Goal: Task Accomplishment & Management: Manage account settings

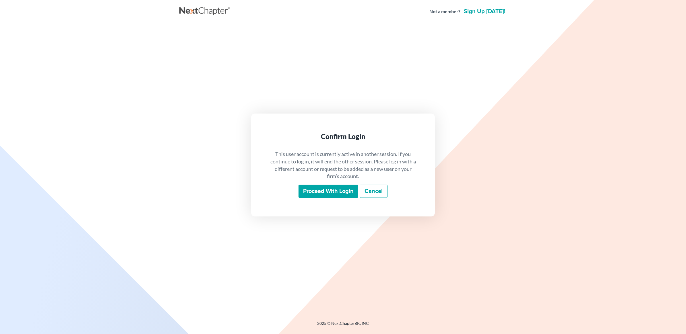
click at [325, 190] on input "Proceed with login" at bounding box center [328, 191] width 60 height 13
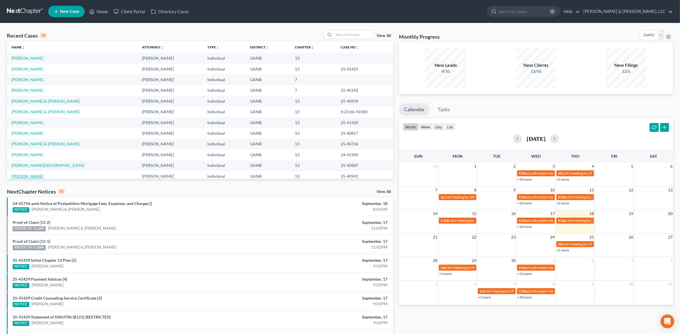
click at [35, 177] on link "Ryan, Christopher" at bounding box center [27, 176] width 32 height 5
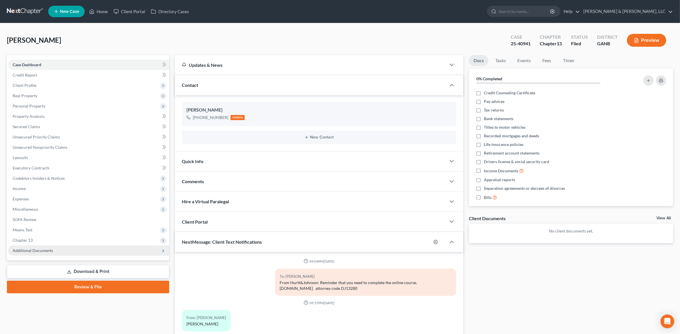
click at [50, 250] on span "Additional Documents" at bounding box center [33, 250] width 40 height 5
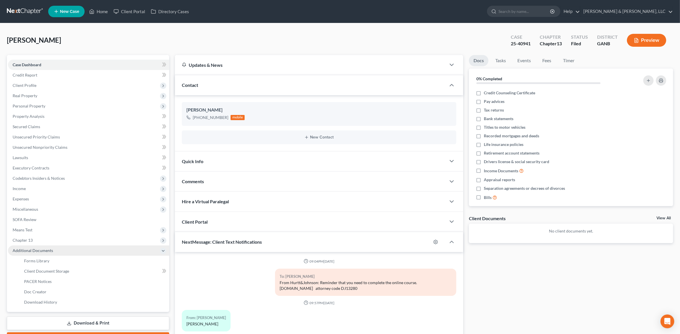
scroll to position [71, 0]
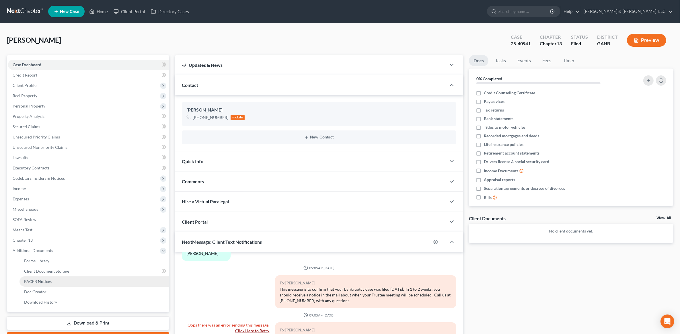
click at [40, 278] on link "PACER Notices" at bounding box center [95, 282] width 150 height 10
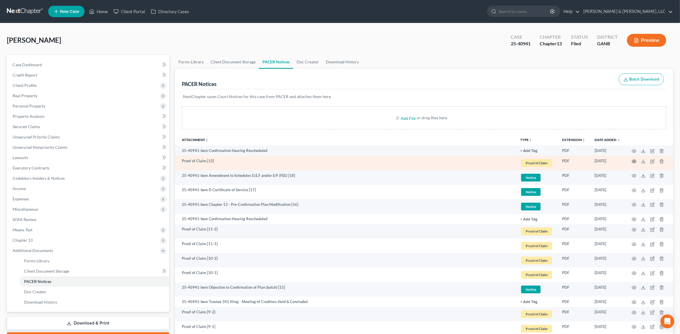
click at [633, 160] on icon "button" at bounding box center [634, 161] width 5 height 5
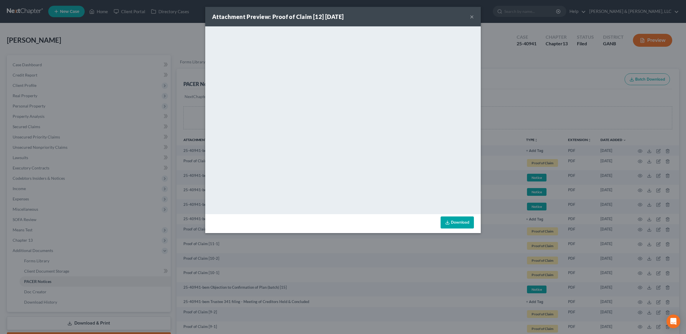
click at [470, 18] on button "×" at bounding box center [472, 16] width 4 height 7
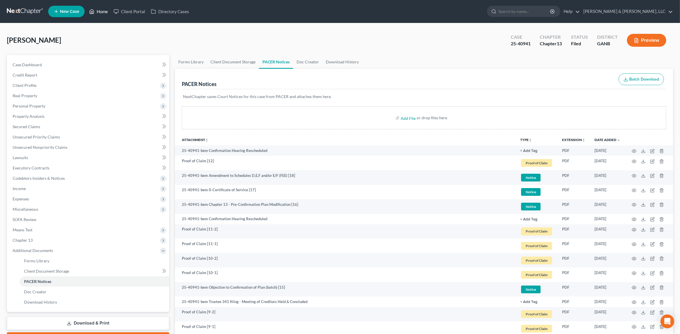
click at [98, 10] on link "Home" at bounding box center [98, 11] width 24 height 10
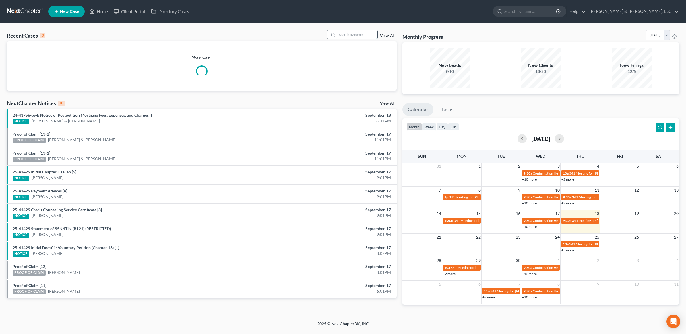
click at [353, 38] on input "search" at bounding box center [357, 34] width 40 height 8
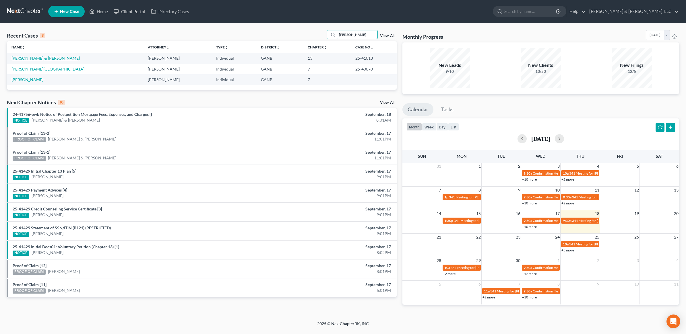
type input "burk"
click at [42, 58] on link "Burk, Paul & Melida" at bounding box center [45, 58] width 68 height 5
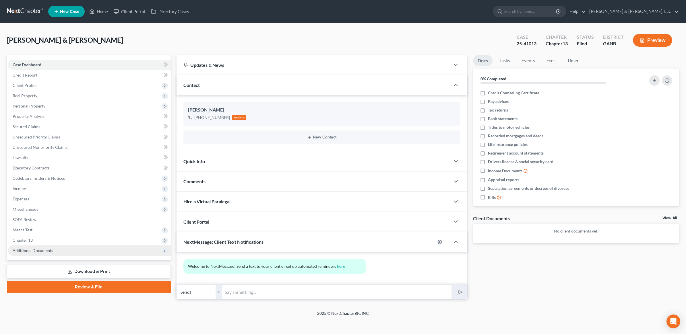
click at [60, 254] on span "Additional Documents" at bounding box center [89, 251] width 163 height 10
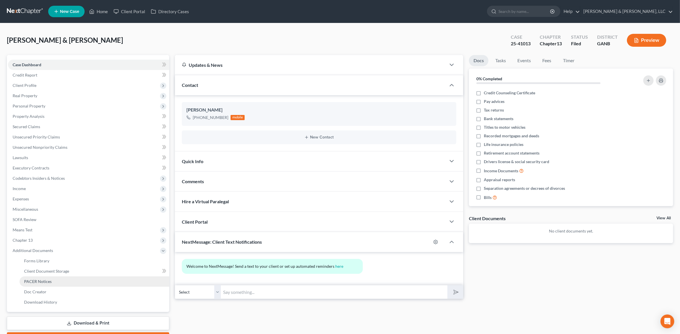
click at [42, 283] on span "PACER Notices" at bounding box center [38, 281] width 28 height 5
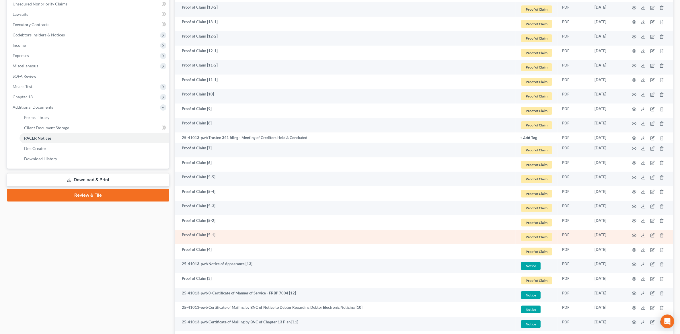
scroll to position [179, 0]
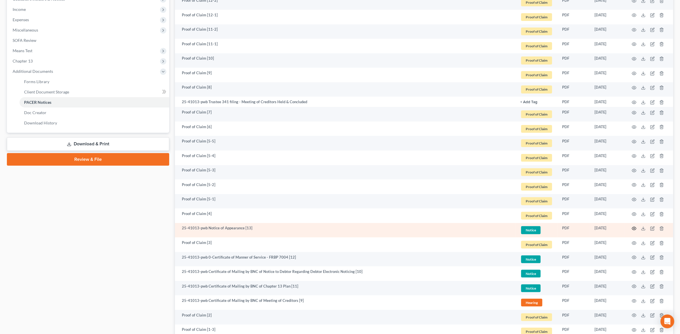
click at [636, 227] on icon "button" at bounding box center [634, 228] width 5 height 5
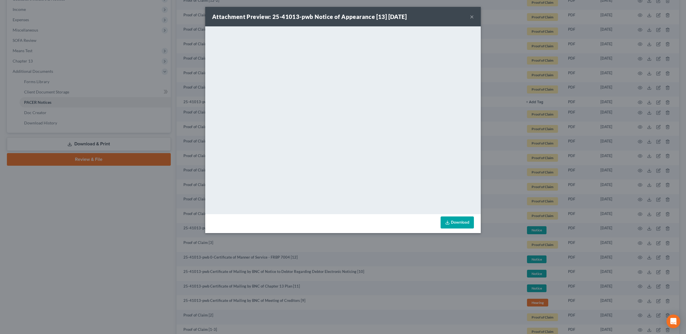
click at [471, 17] on button "×" at bounding box center [472, 16] width 4 height 7
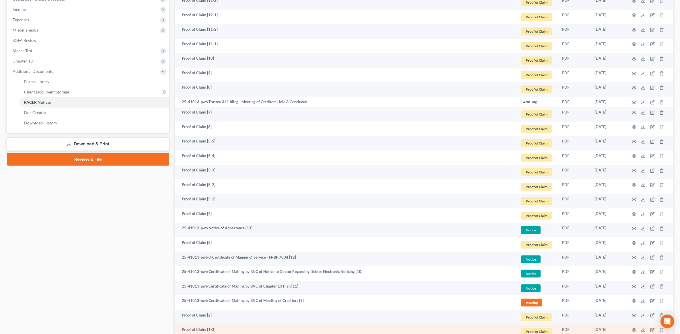
scroll to position [251, 0]
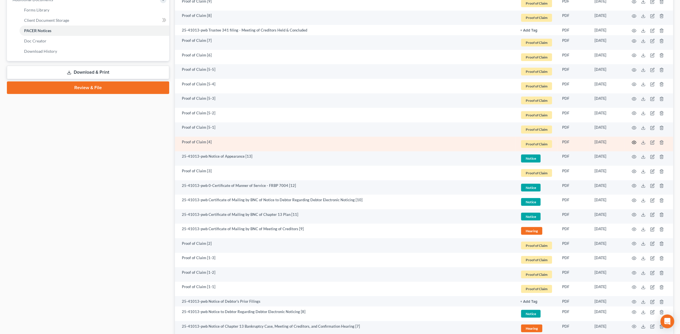
click at [633, 143] on icon "button" at bounding box center [634, 142] width 5 height 5
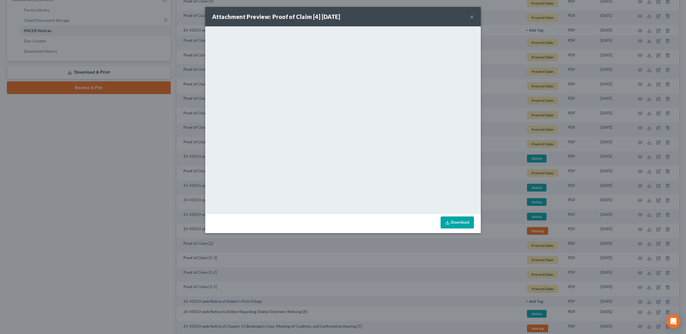
click at [471, 20] on button "×" at bounding box center [472, 16] width 4 height 7
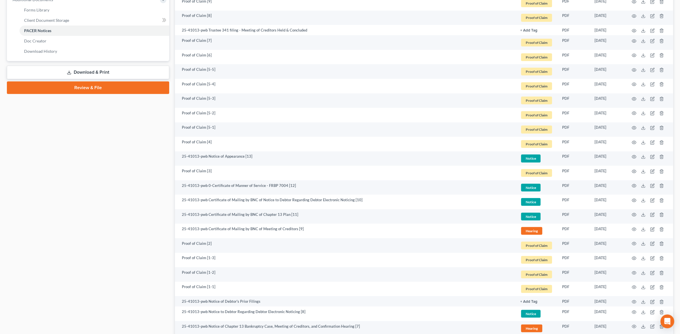
scroll to position [0, 0]
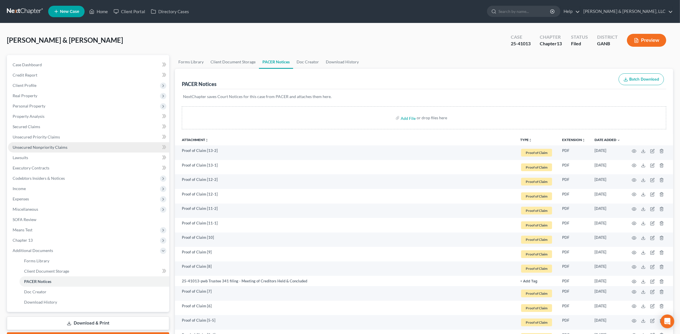
click at [68, 149] on link "Unsecured Nonpriority Claims" at bounding box center [88, 147] width 161 height 10
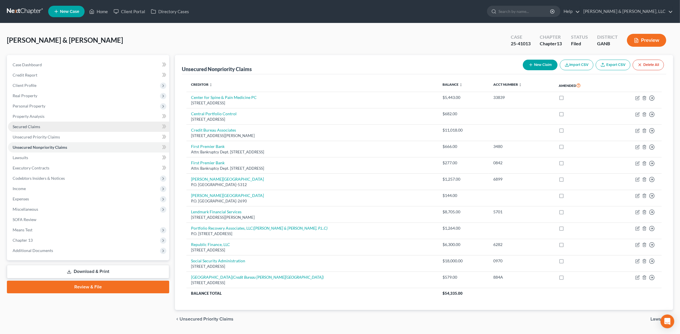
click at [26, 127] on span "Secured Claims" at bounding box center [27, 126] width 28 height 5
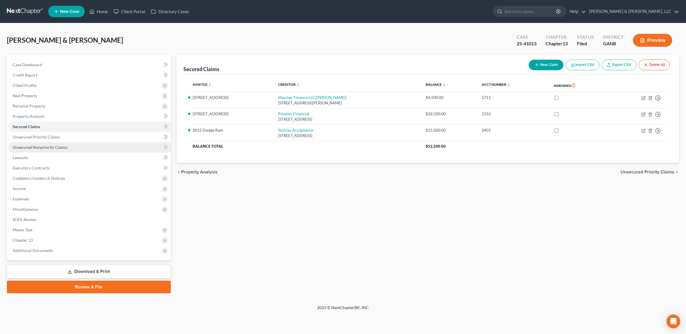
click at [53, 148] on span "Unsecured Nonpriority Claims" at bounding box center [40, 147] width 55 height 5
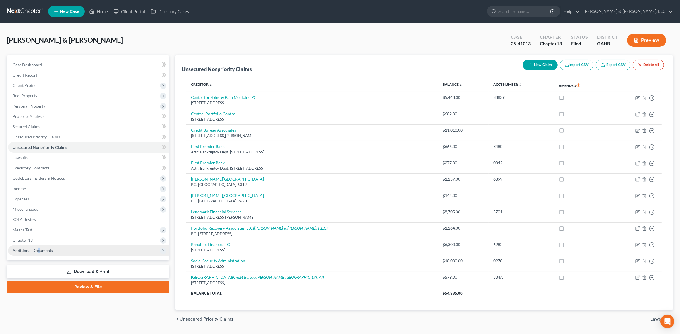
click at [37, 246] on span "Additional Documents" at bounding box center [88, 251] width 161 height 10
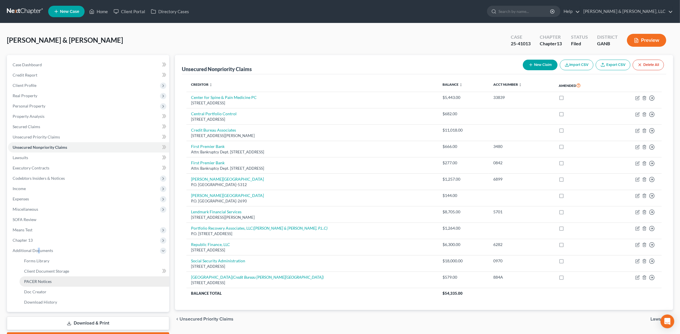
drag, startPoint x: 37, startPoint y: 245, endPoint x: 40, endPoint y: 281, distance: 36.0
click at [40, 281] on span "PACER Notices" at bounding box center [38, 281] width 28 height 5
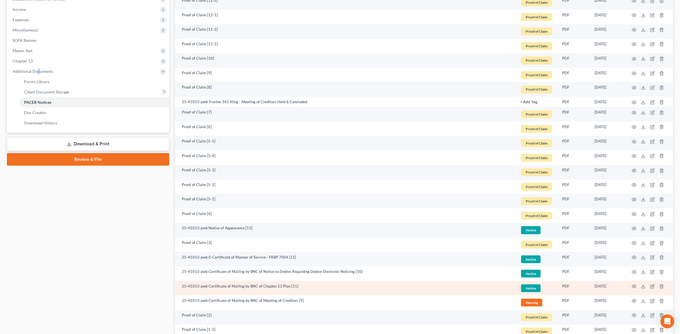
scroll to position [215, 0]
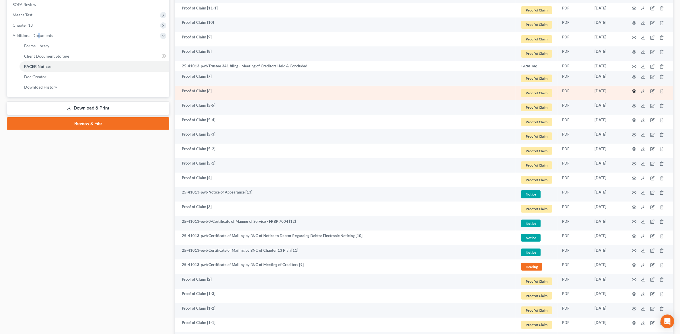
click at [634, 92] on icon "button" at bounding box center [634, 91] width 5 height 5
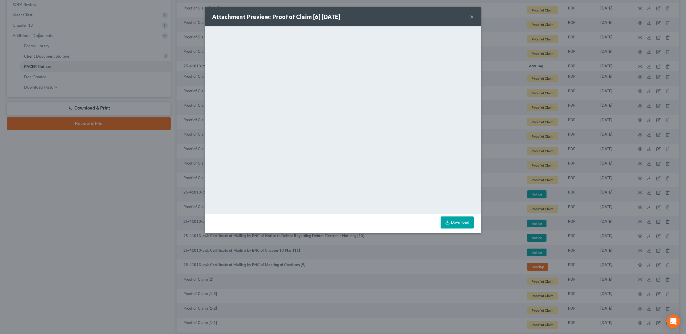
click at [472, 16] on button "×" at bounding box center [472, 16] width 4 height 7
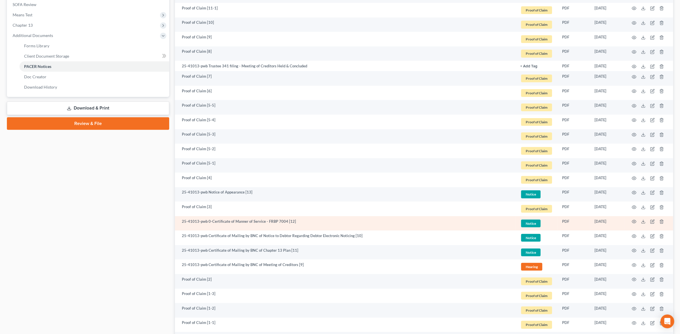
click at [631, 222] on td at bounding box center [649, 223] width 48 height 15
click at [634, 221] on circle "button" at bounding box center [634, 221] width 1 height 1
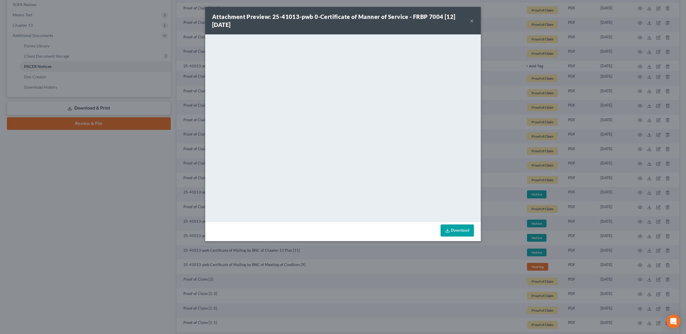
click at [471, 18] on button "×" at bounding box center [472, 20] width 4 height 7
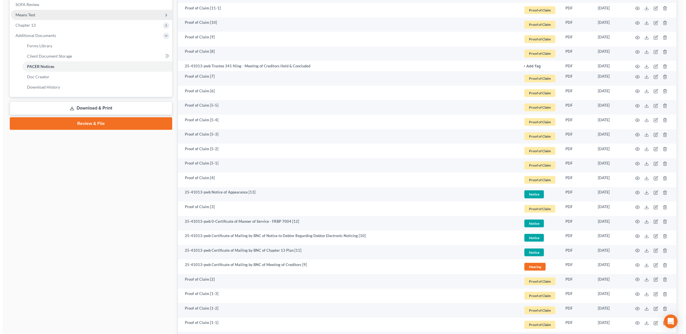
scroll to position [0, 0]
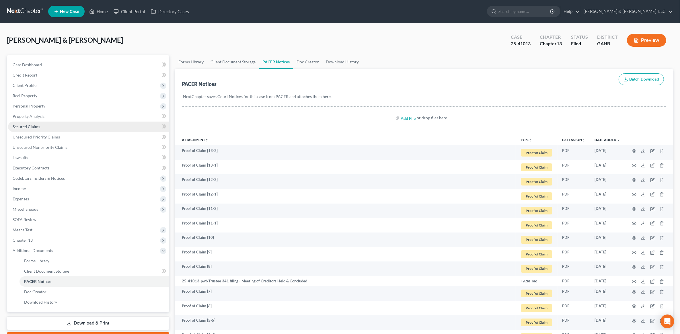
click at [75, 128] on link "Secured Claims" at bounding box center [88, 127] width 161 height 10
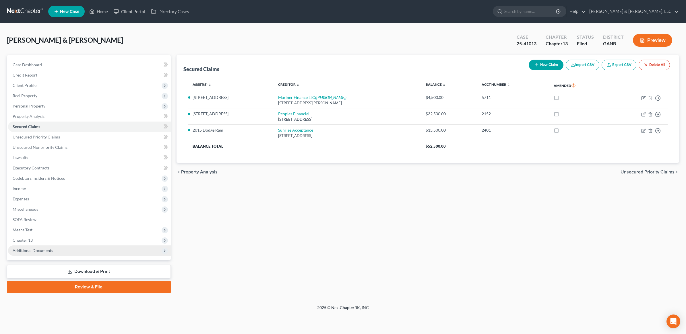
click at [68, 247] on span "Additional Documents" at bounding box center [89, 251] width 163 height 10
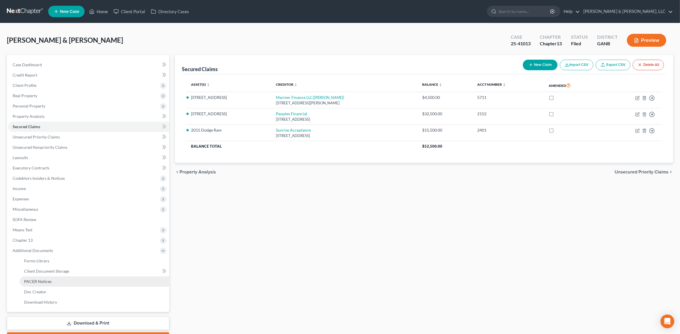
click at [60, 284] on link "PACER Notices" at bounding box center [95, 282] width 150 height 10
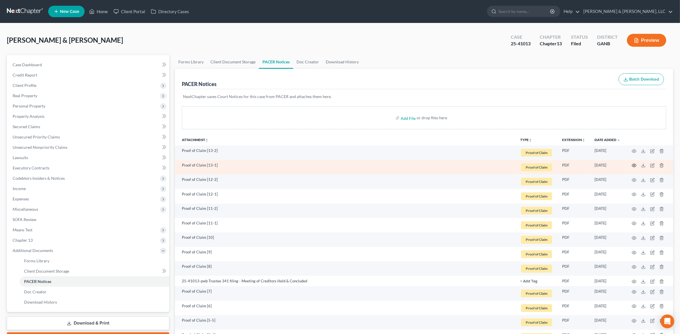
click at [633, 167] on icon "button" at bounding box center [634, 165] width 5 height 5
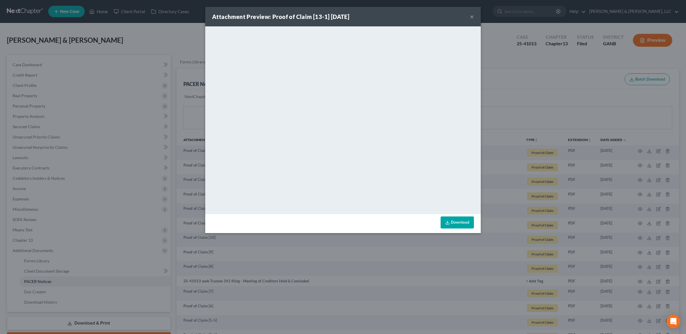
click at [472, 17] on button "×" at bounding box center [472, 16] width 4 height 7
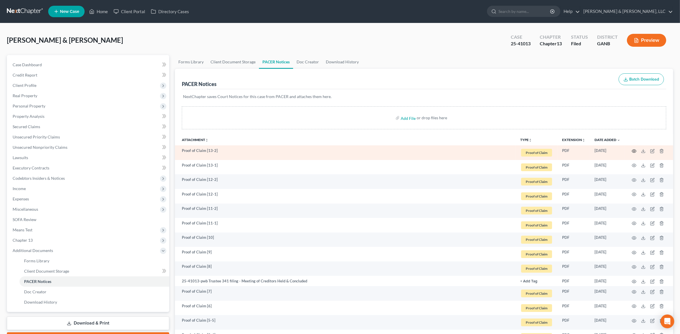
click at [634, 151] on circle "button" at bounding box center [634, 151] width 1 height 1
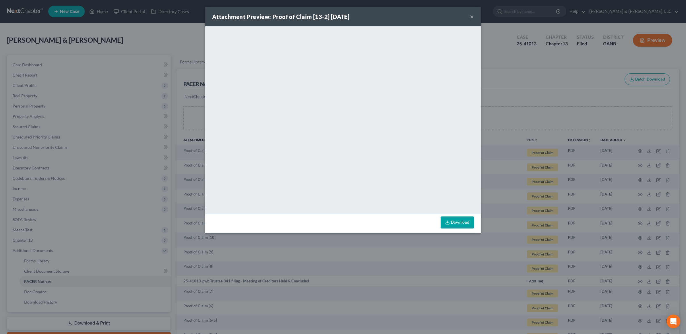
click at [471, 14] on button "×" at bounding box center [472, 16] width 4 height 7
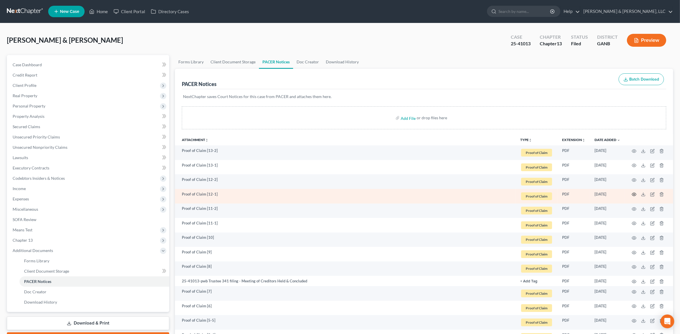
click at [635, 197] on icon "button" at bounding box center [634, 194] width 5 height 5
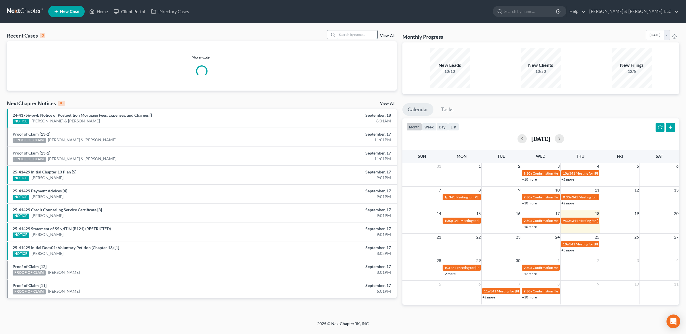
click at [347, 34] on input "search" at bounding box center [357, 34] width 40 height 8
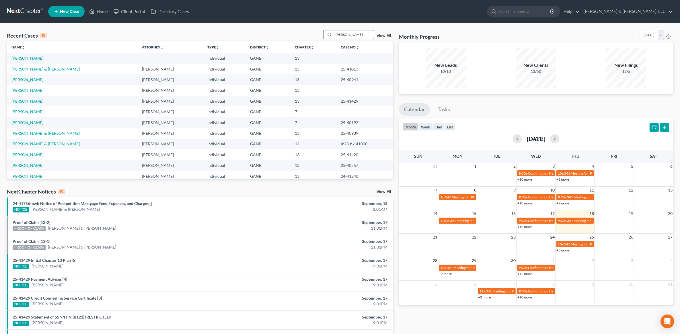
type input "dotts"
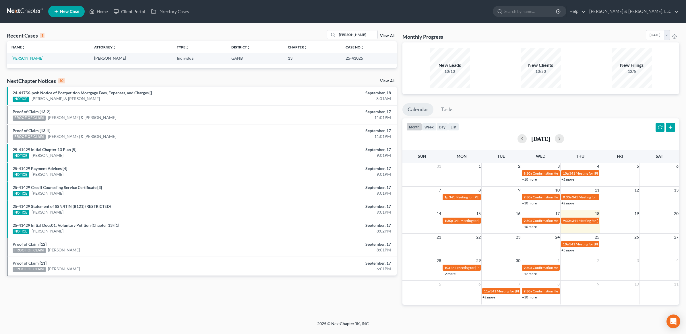
click at [27, 61] on td "Dotts, Bryan" at bounding box center [48, 58] width 83 height 11
click at [28, 58] on link "Dotts, Bryan" at bounding box center [27, 58] width 32 height 5
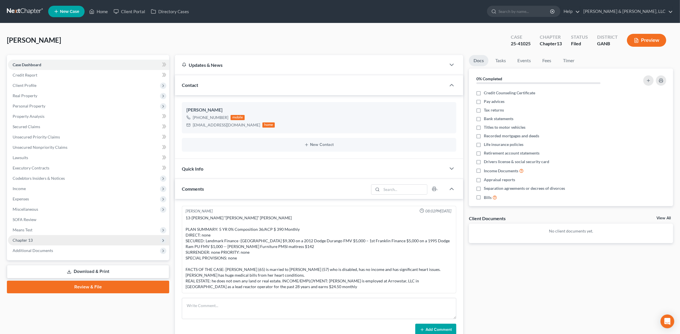
click at [52, 244] on span "Chapter 13" at bounding box center [88, 240] width 161 height 10
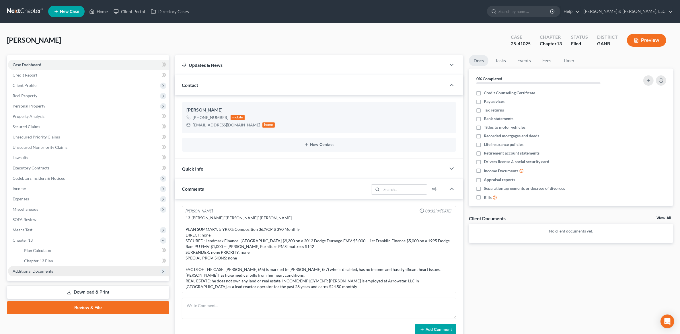
click at [45, 267] on span "Additional Documents" at bounding box center [88, 271] width 161 height 10
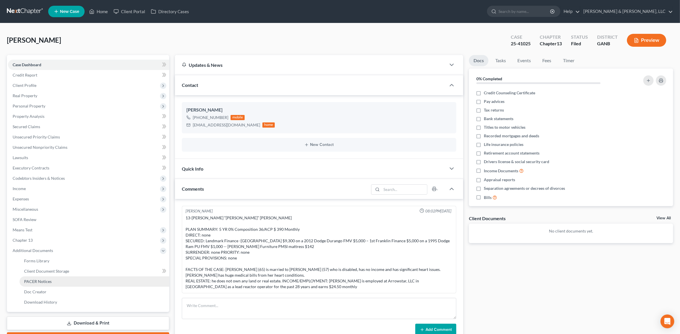
click at [48, 283] on link "PACER Notices" at bounding box center [95, 282] width 150 height 10
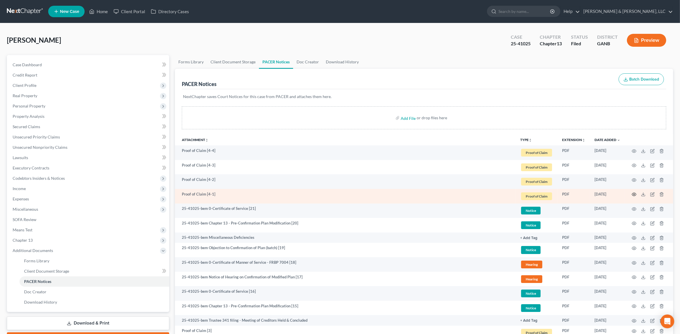
click at [633, 194] on icon "button" at bounding box center [634, 194] width 5 height 5
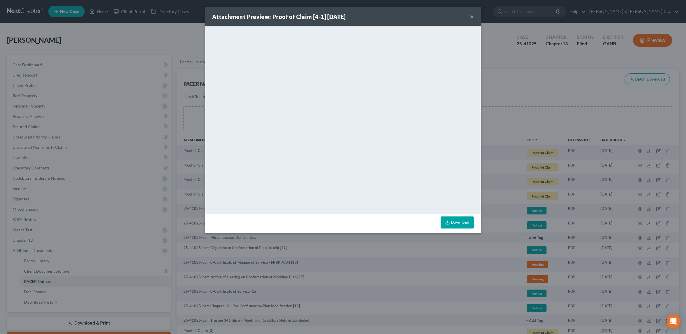
click at [422, 23] on div "Attachment Preview: Proof of Claim [4-1] 09/17/2025 ×" at bounding box center [342, 17] width 275 height 20
click at [430, 283] on div "Attachment Preview: Proof of Claim [4-1] 09/17/2025 × <object ng-attr-data='htt…" at bounding box center [343, 167] width 686 height 334
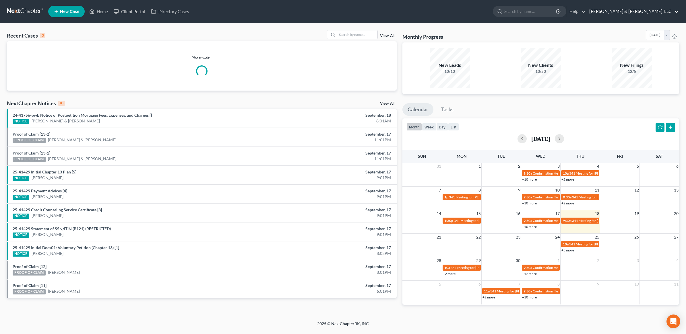
click at [652, 13] on link "Hurtt & Johnson, LLC" at bounding box center [632, 11] width 92 height 10
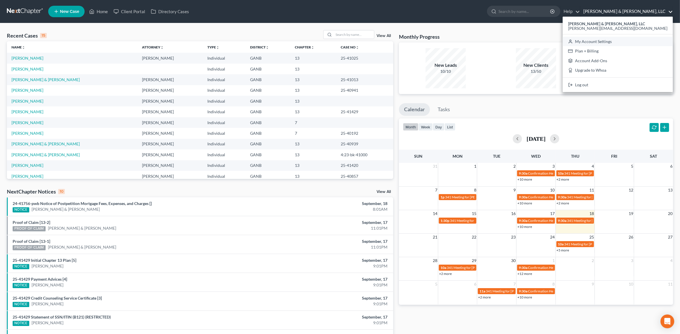
click at [632, 43] on link "My Account Settings" at bounding box center [618, 42] width 110 height 10
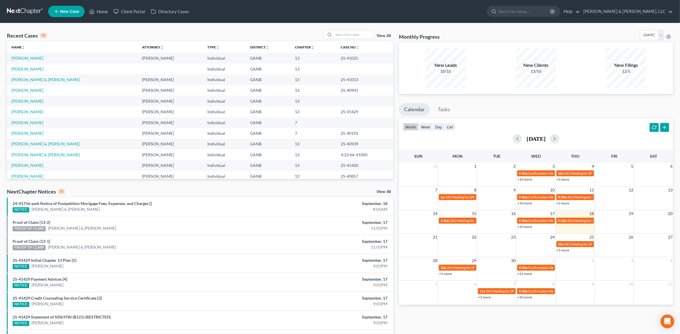
select select "19"
select select "24"
select select "10"
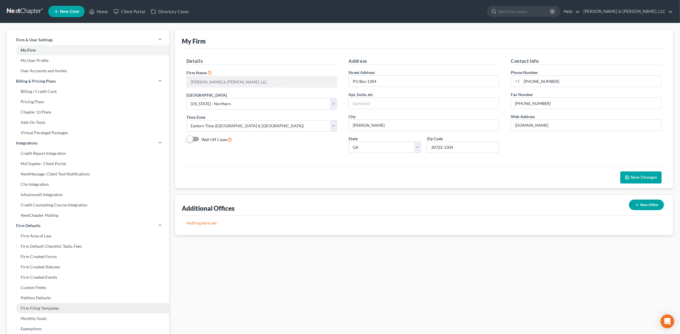
scroll to position [72, 0]
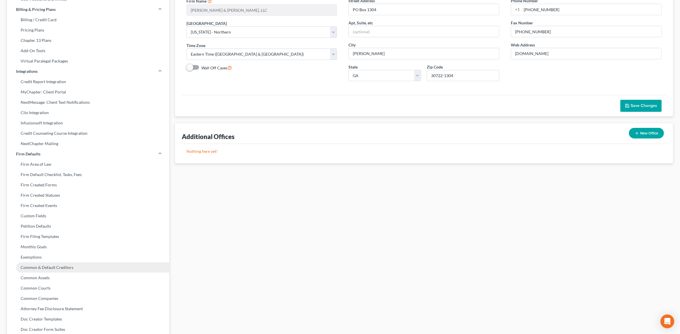
click at [60, 269] on link "Common & Default Creditors" at bounding box center [88, 268] width 162 height 10
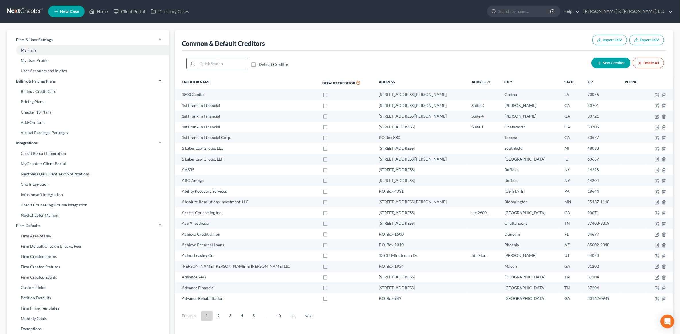
click at [206, 65] on input "search" at bounding box center [222, 63] width 51 height 11
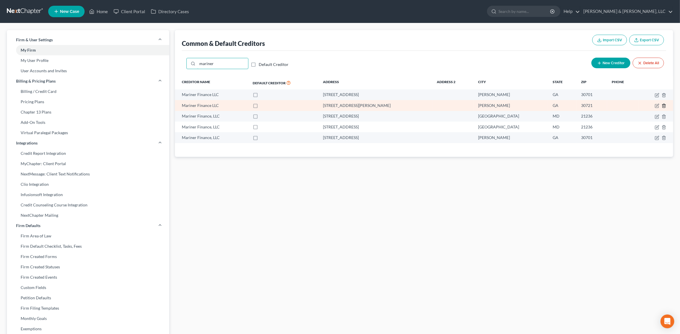
type input "mariner"
click at [663, 106] on icon "button" at bounding box center [664, 106] width 3 height 4
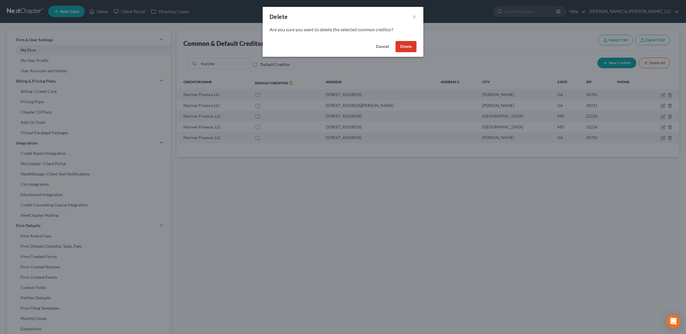
click at [410, 49] on button "Delete" at bounding box center [405, 46] width 21 height 11
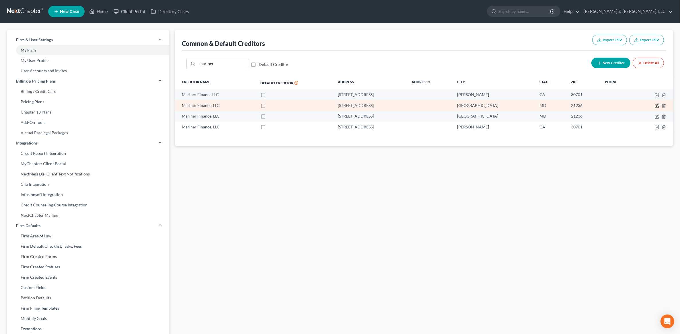
click at [656, 104] on icon "button" at bounding box center [657, 106] width 5 height 5
select select "21"
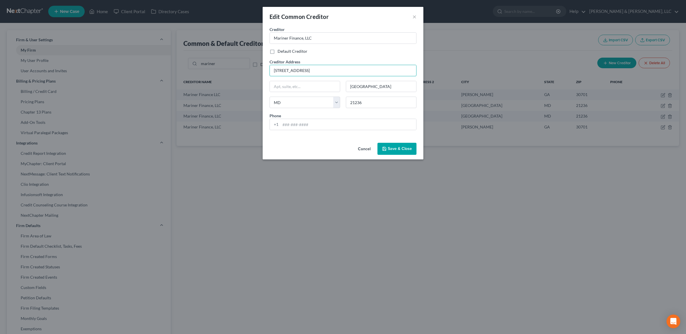
drag, startPoint x: 323, startPoint y: 72, endPoint x: 194, endPoint y: 80, distance: 128.8
click at [197, 81] on div "Edit Common Creditor × Creditor * Mariner Finance, LLC Default Creditor Credito…" at bounding box center [343, 167] width 686 height 334
paste input "110 Corporate Drive"
type input "8110 Corporate Drive"
click at [397, 147] on button "Save & Close" at bounding box center [396, 149] width 39 height 12
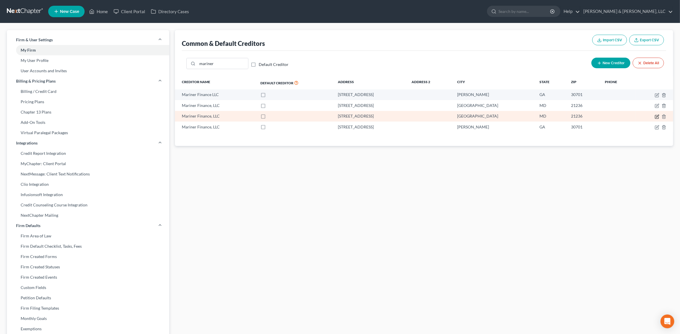
click at [655, 116] on icon "button" at bounding box center [657, 116] width 5 height 5
select select "21"
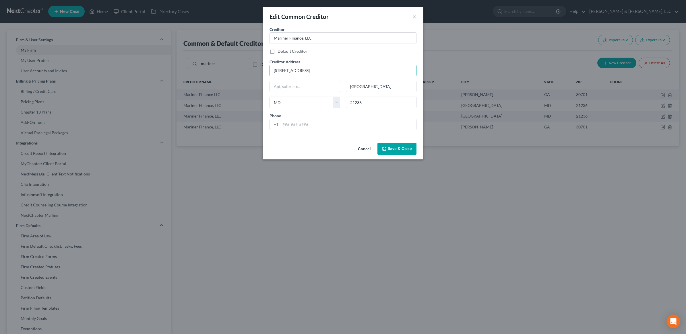
drag, startPoint x: 333, startPoint y: 72, endPoint x: 181, endPoint y: 89, distance: 153.3
click at [182, 88] on div "Edit Common Creditor × Creditor * Mariner Finance, LLC Default Creditor Credito…" at bounding box center [343, 167] width 686 height 334
paste input "110 Corporate Drive"
type input "8110 Corporate Drive"
click at [399, 150] on span "Save & Close" at bounding box center [400, 148] width 24 height 5
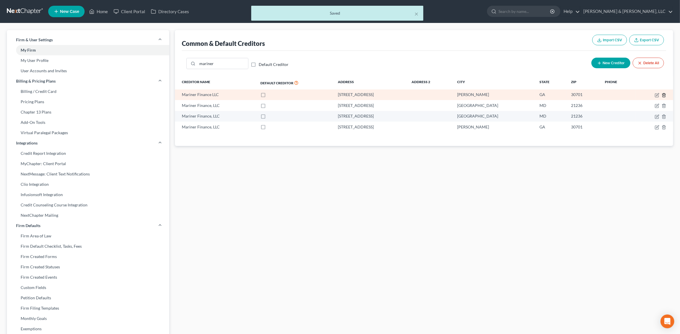
drag, startPoint x: 662, startPoint y: 94, endPoint x: 660, endPoint y: 96, distance: 3.0
click at [660, 96] on td at bounding box center [655, 95] width 38 height 11
click at [664, 95] on icon "button" at bounding box center [664, 95] width 5 height 5
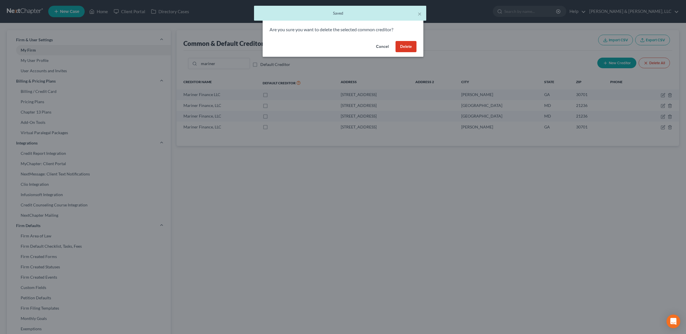
click at [403, 51] on button "Delete" at bounding box center [405, 46] width 21 height 11
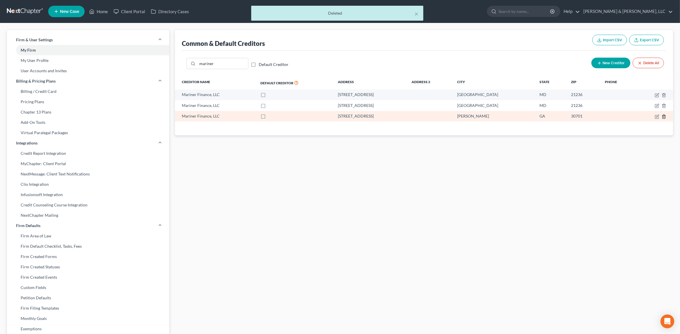
click at [665, 117] on icon "button" at bounding box center [664, 117] width 3 height 4
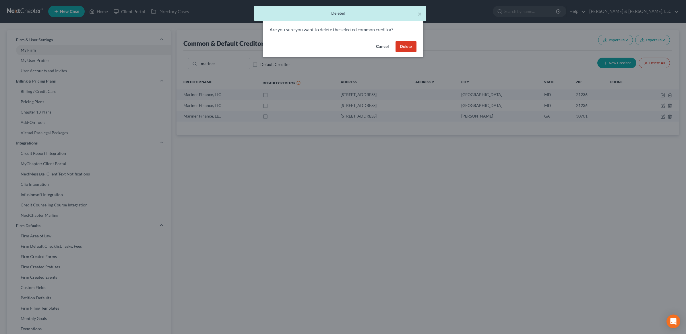
click at [410, 46] on button "Delete" at bounding box center [405, 46] width 21 height 11
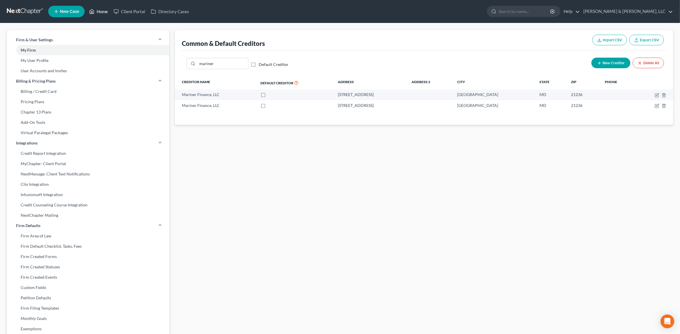
click at [95, 8] on link "Home" at bounding box center [98, 11] width 24 height 10
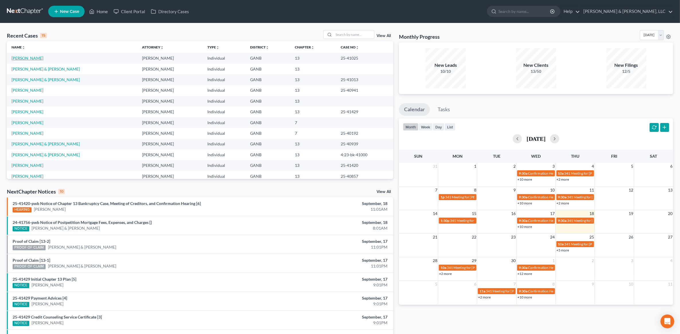
click at [24, 59] on link "Dotts, Bryan" at bounding box center [27, 58] width 32 height 5
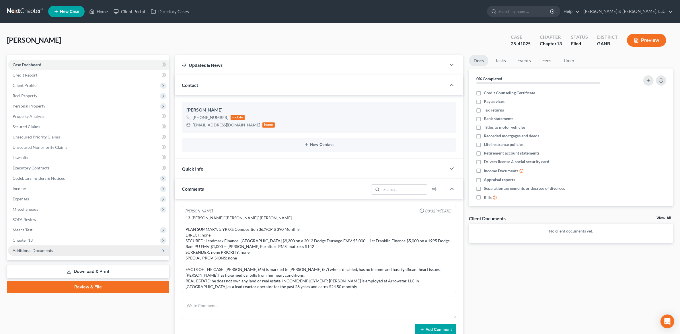
click at [44, 250] on span "Additional Documents" at bounding box center [33, 250] width 40 height 5
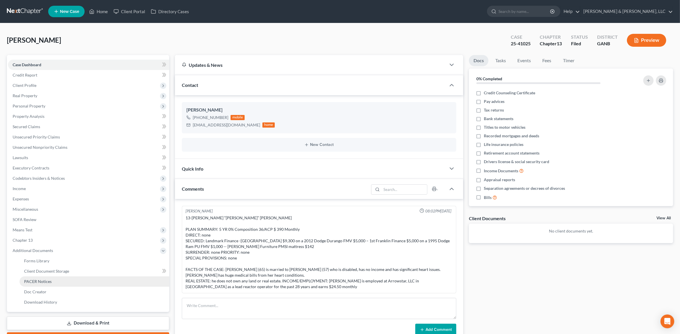
click at [46, 277] on link "PACER Notices" at bounding box center [95, 282] width 150 height 10
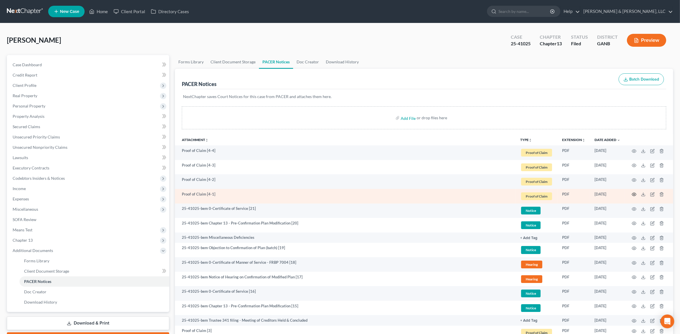
click at [633, 194] on icon "button" at bounding box center [634, 194] width 5 height 5
